Goal: Obtain resource: Obtain resource

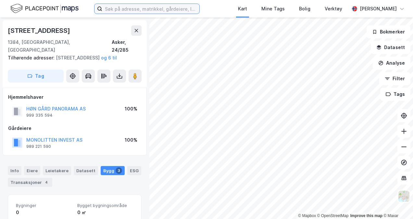
click at [123, 10] on input at bounding box center [150, 9] width 97 height 10
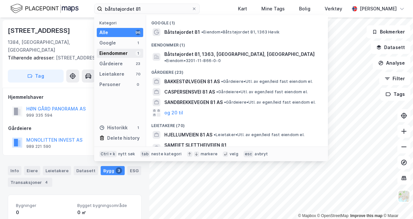
click at [103, 51] on div "Eiendommer" at bounding box center [113, 53] width 28 height 8
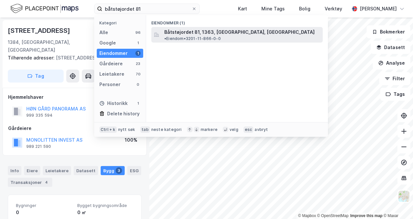
drag, startPoint x: 180, startPoint y: 38, endPoint x: 182, endPoint y: 35, distance: 3.7
click at [180, 38] on div "Eiendommer (1) Båtstøjordet 81, 1363, [GEOGRAPHIC_DATA], [GEOGRAPHIC_DATA] • Ei…" at bounding box center [237, 68] width 182 height 107
click at [183, 33] on span "Båtstøjordet 81, 1363, [GEOGRAPHIC_DATA], [GEOGRAPHIC_DATA]" at bounding box center [239, 32] width 150 height 8
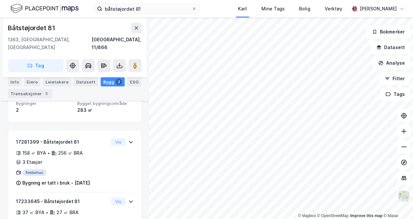
scroll to position [99, 0]
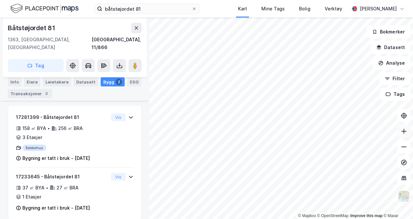
click at [405, 131] on icon at bounding box center [404, 131] width 7 height 7
click at [406, 132] on icon at bounding box center [404, 131] width 7 height 7
click at [407, 147] on icon at bounding box center [404, 147] width 5 height 1
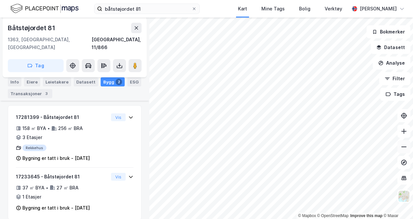
click at [407, 147] on icon at bounding box center [404, 147] width 5 height 1
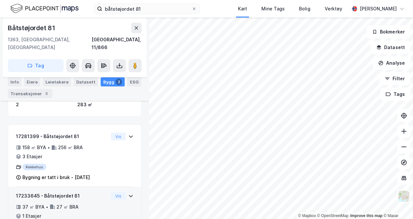
scroll to position [67, 0]
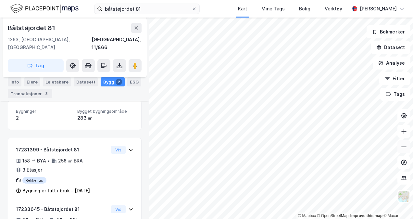
click at [405, 149] on icon at bounding box center [404, 147] width 7 height 7
click at [402, 136] on button at bounding box center [404, 131] width 13 height 13
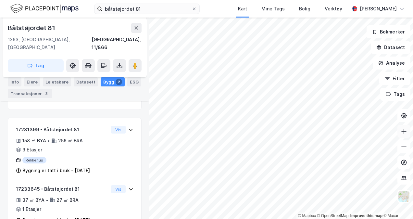
scroll to position [99, 0]
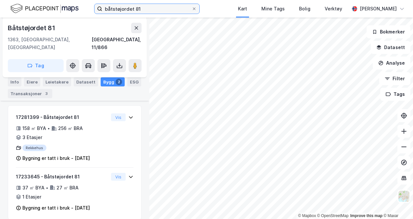
click at [121, 8] on input "båtstøjordet 81" at bounding box center [146, 9] width 89 height 10
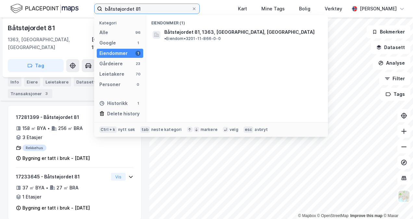
click at [121, 8] on input "båtstøjordet 81" at bounding box center [146, 9] width 89 height 10
type input "k"
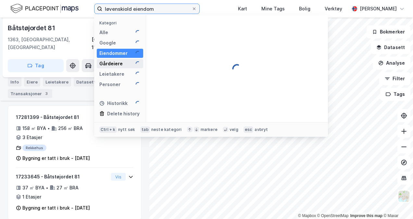
type input "løvenskiold eiendom"
click at [106, 64] on div "Gårdeiere" at bounding box center [110, 64] width 23 height 8
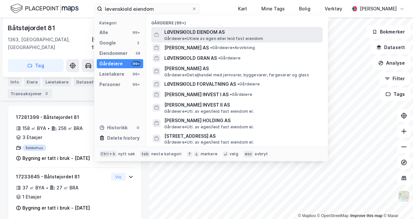
click at [192, 35] on span "LØVENSKIOLD EIENDOM AS" at bounding box center [242, 32] width 156 height 8
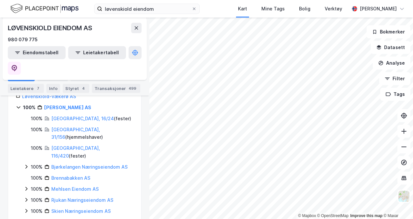
scroll to position [108, 0]
click at [114, 87] on div "Transaksjoner 499" at bounding box center [116, 88] width 48 height 9
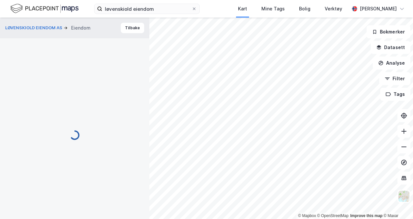
scroll to position [99, 0]
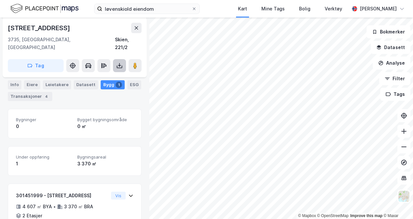
click at [120, 63] on icon at bounding box center [119, 65] width 1 height 4
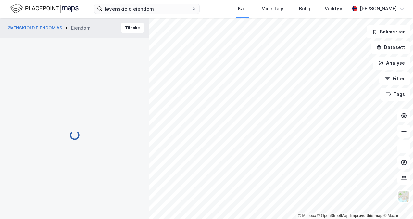
scroll to position [18, 0]
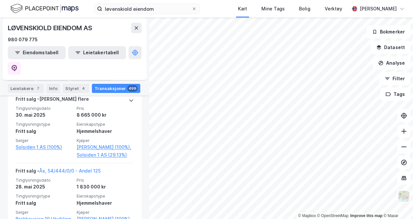
scroll to position [551, 0]
click at [96, 74] on div "Eiendommer 25" at bounding box center [91, 76] width 41 height 9
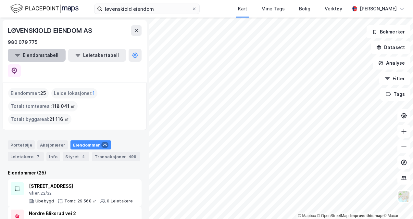
click at [46, 57] on button "Eiendomstabell" at bounding box center [37, 55] width 58 height 13
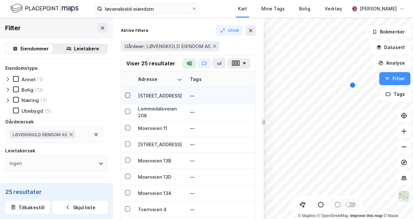
click at [127, 94] on icon at bounding box center [127, 95] width 5 height 5
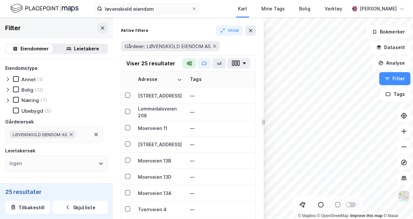
click at [247, 68] on div "Viser 25 resultater" at bounding box center [188, 64] width 135 height 16
click at [247, 65] on button "button" at bounding box center [239, 63] width 23 height 10
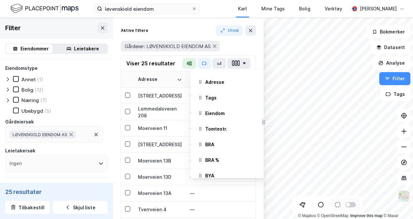
click at [116, 60] on div "Aktive filtere [PERSON_NAME]: LØVENSKIOLD EIENDOM AS Viser 25 resultater Adress…" at bounding box center [188, 119] width 151 height 202
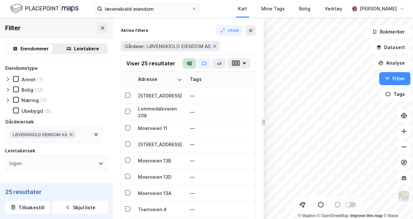
click at [192, 62] on icon "button" at bounding box center [190, 63] width 3 height 4
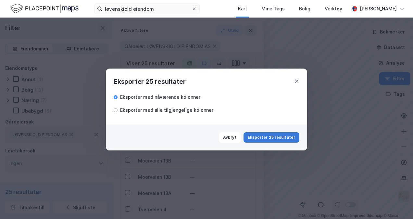
click at [267, 140] on button "Eksporter 25 resultater" at bounding box center [272, 137] width 56 height 10
